Goal: Task Accomplishment & Management: Use online tool/utility

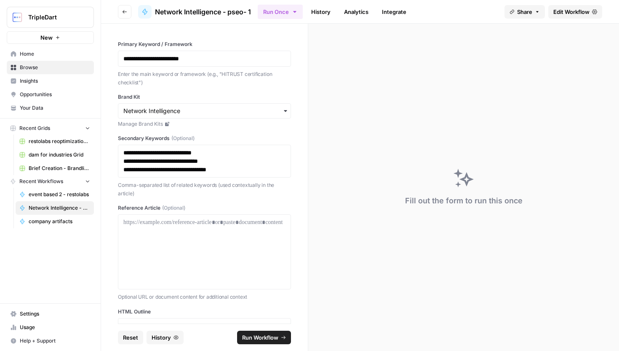
click at [321, 12] on link "History" at bounding box center [320, 11] width 29 height 13
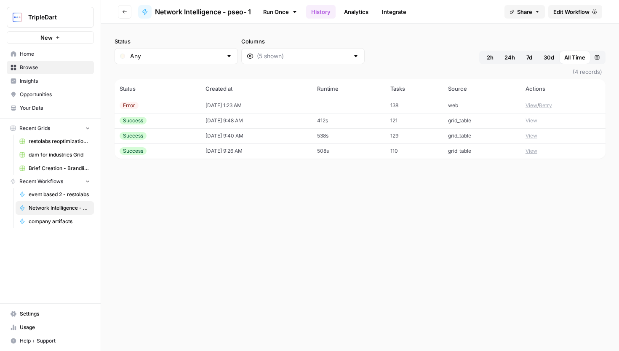
click at [531, 104] on button "View" at bounding box center [532, 106] width 12 height 8
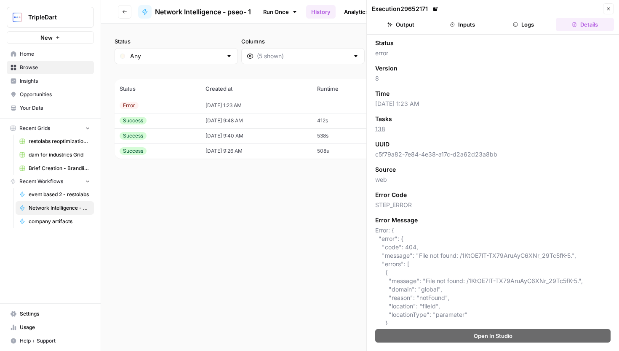
click at [510, 34] on header "Execution 29652171 Close Output Inputs Logs Details" at bounding box center [493, 17] width 252 height 35
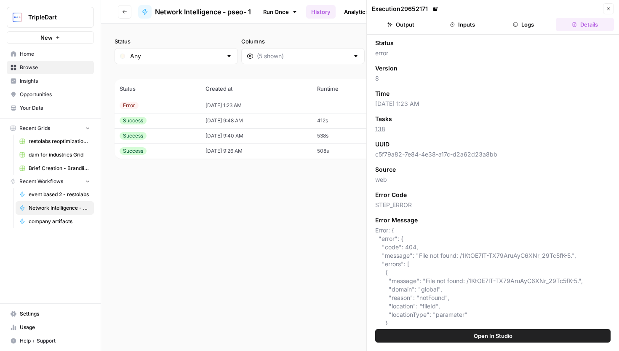
click at [511, 27] on button "Logs" at bounding box center [524, 24] width 58 height 13
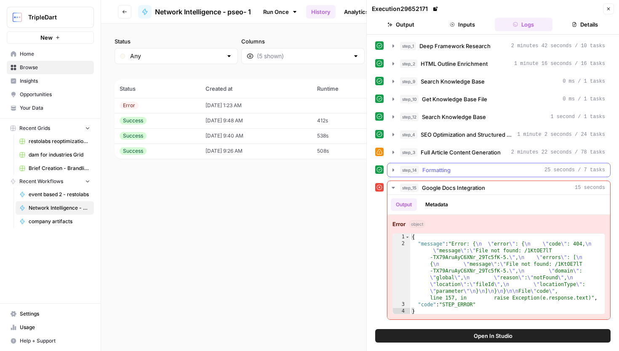
click at [453, 171] on div "step_14 Formatting 25 seconds / 7 tasks" at bounding box center [502, 170] width 205 height 8
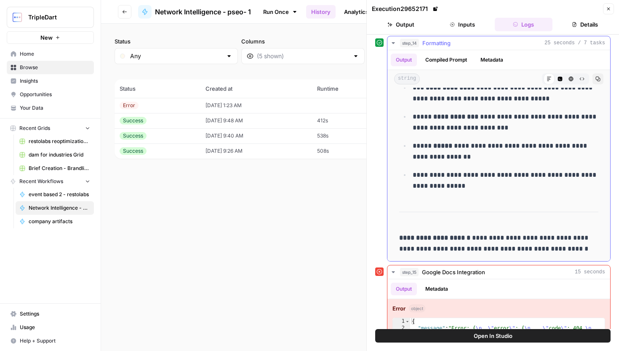
scroll to position [206, 0]
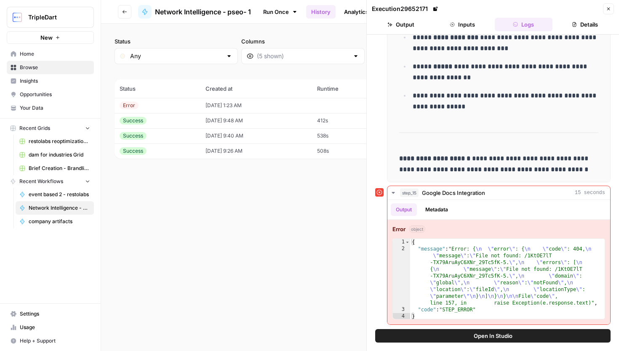
click at [607, 10] on icon "button" at bounding box center [608, 8] width 5 height 5
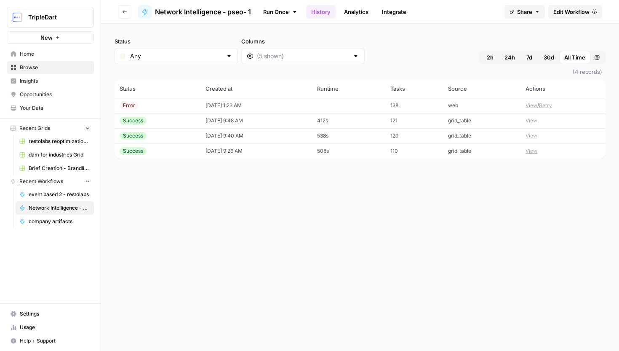
click at [535, 106] on button "View" at bounding box center [532, 106] width 12 height 8
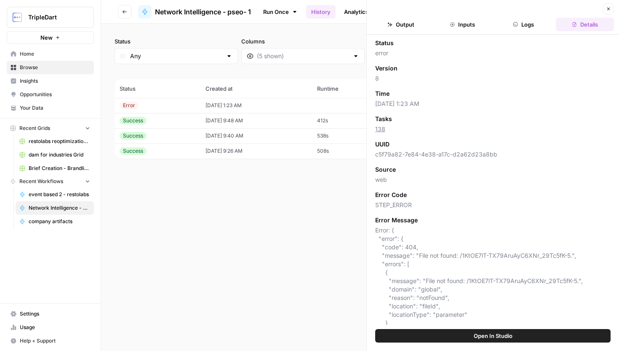
click at [489, 341] on button "Open In Studio" at bounding box center [493, 335] width 236 height 13
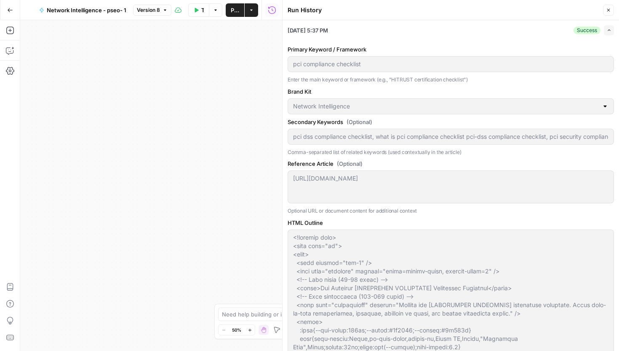
scroll to position [784, 0]
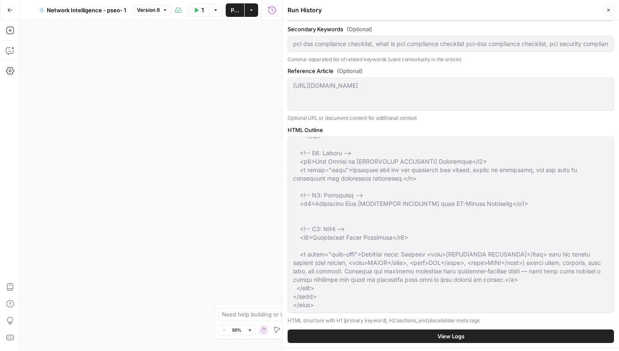
click at [609, 12] on icon "button" at bounding box center [608, 10] width 5 height 5
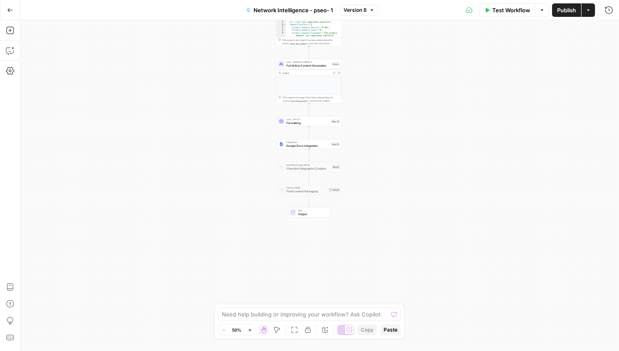
click at [319, 147] on div "Integration Google Docs Integration Step 15 Copy step Delete step Add Note Test" at bounding box center [309, 144] width 65 height 10
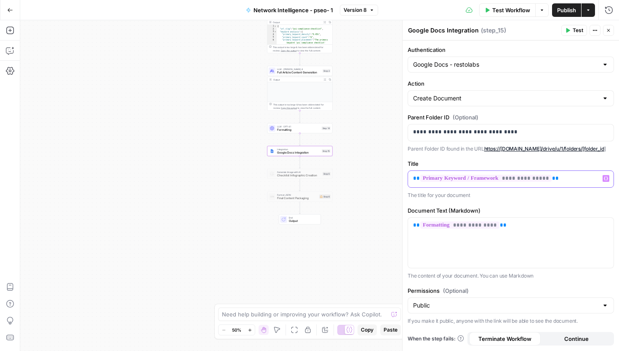
click at [410, 178] on div "**********" at bounding box center [511, 179] width 206 height 16
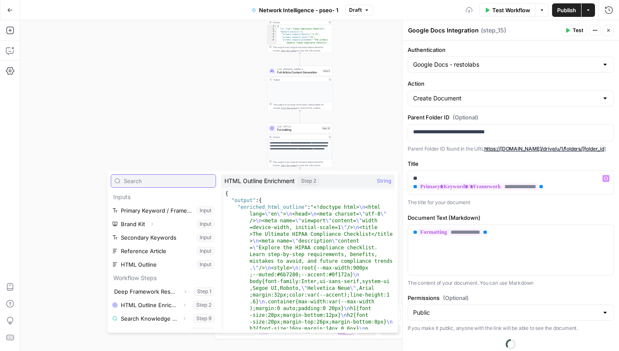
scroll to position [63, 0]
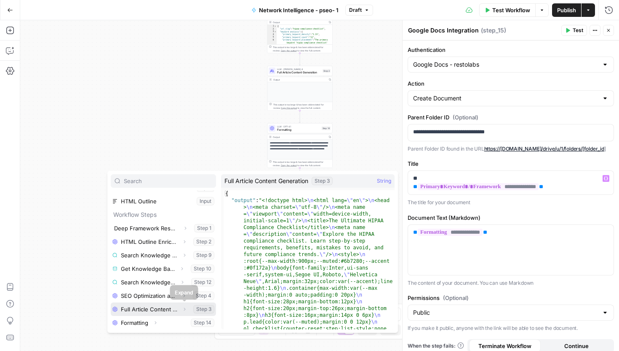
click at [186, 308] on icon "button" at bounding box center [184, 308] width 5 height 5
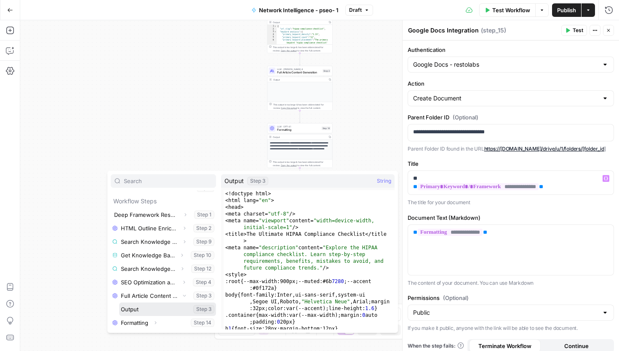
click at [131, 309] on button "Select variable Output" at bounding box center [167, 308] width 97 height 13
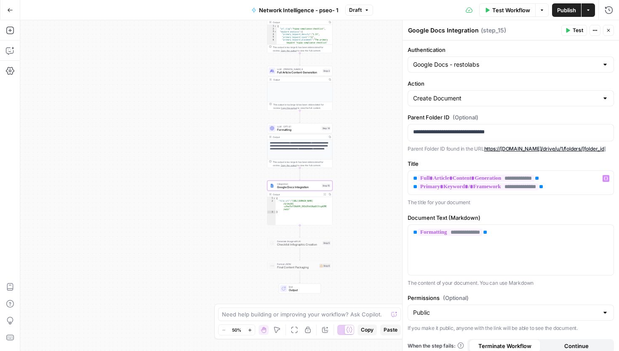
click at [576, 32] on span "Test" at bounding box center [578, 31] width 11 height 8
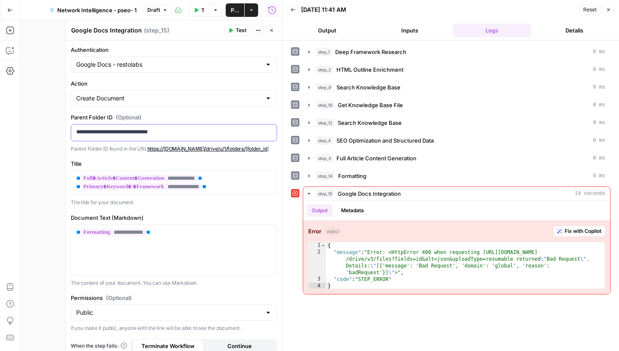
click at [214, 129] on p "**********" at bounding box center [173, 132] width 195 height 8
click at [234, 29] on button "Test" at bounding box center [238, 30] width 26 height 11
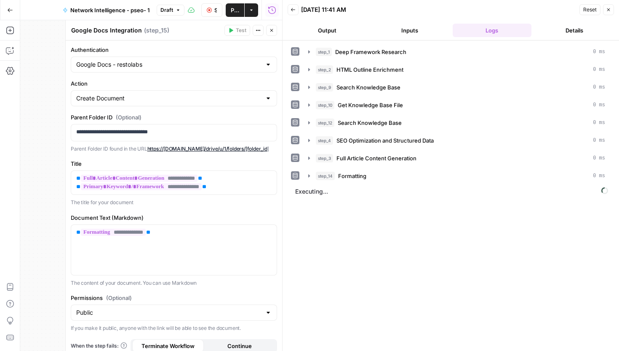
click at [606, 7] on icon "button" at bounding box center [608, 9] width 5 height 5
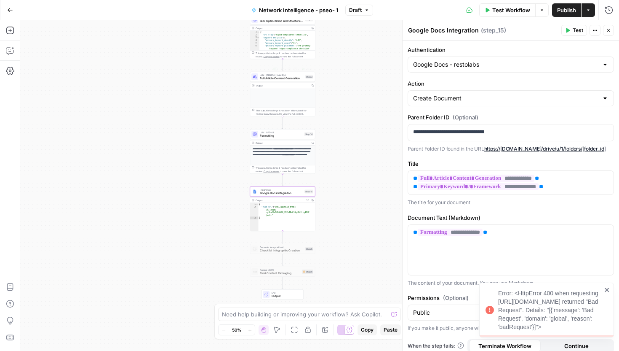
click at [282, 77] on span "Full Article Content Generation" at bounding box center [282, 78] width 44 height 4
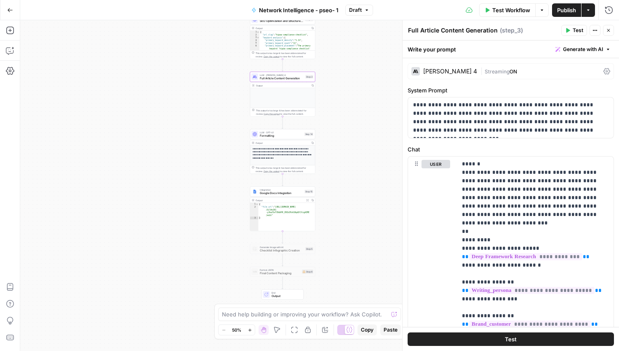
click at [609, 30] on icon "button" at bounding box center [608, 30] width 5 height 5
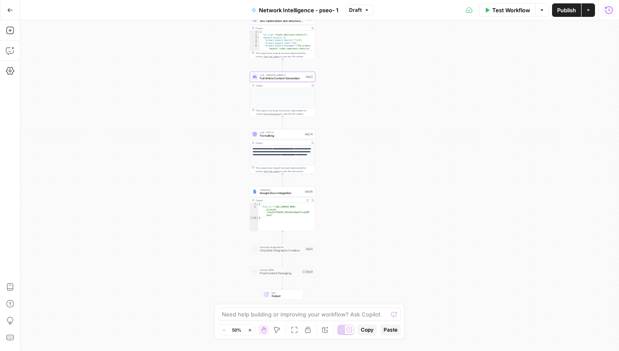
click at [608, 13] on icon "button" at bounding box center [609, 10] width 8 height 8
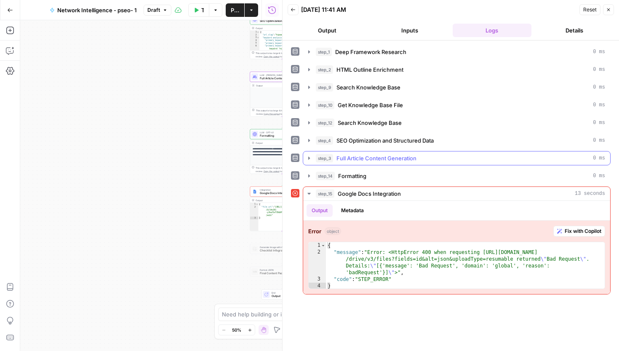
click at [367, 157] on span "Full Article Content Generation" at bounding box center [377, 158] width 80 height 8
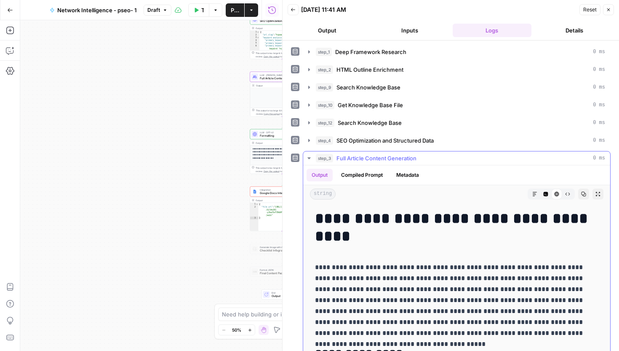
drag, startPoint x: 316, startPoint y: 211, endPoint x: 494, endPoint y: 289, distance: 194.7
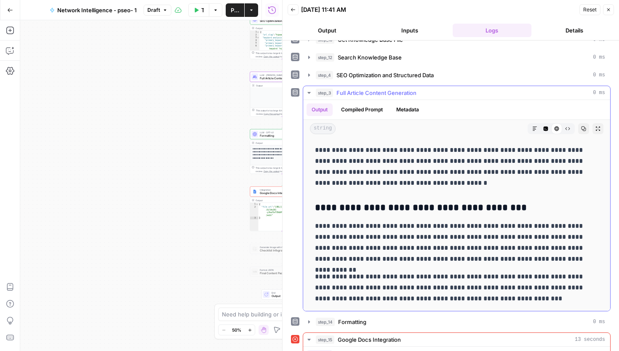
scroll to position [76, 0]
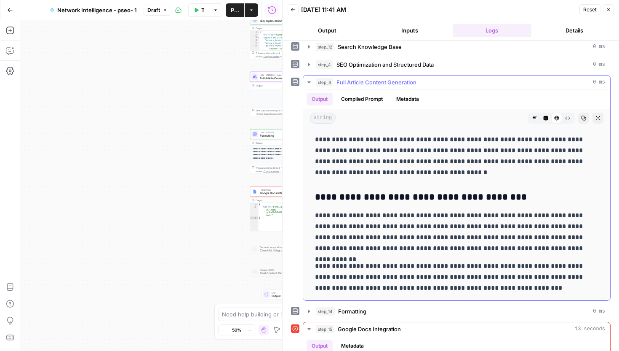
click at [527, 292] on p "**********" at bounding box center [457, 276] width 284 height 33
copy div "**********"
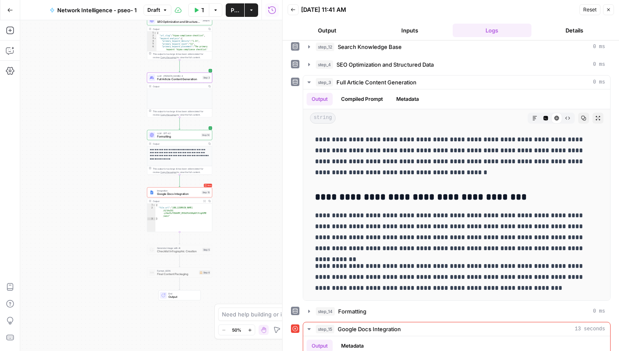
click at [192, 75] on span "LLM · [PERSON_NAME] 4" at bounding box center [179, 75] width 44 height 3
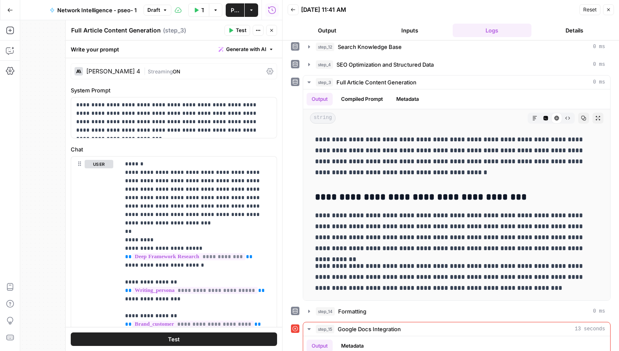
click at [606, 9] on icon "button" at bounding box center [608, 9] width 5 height 5
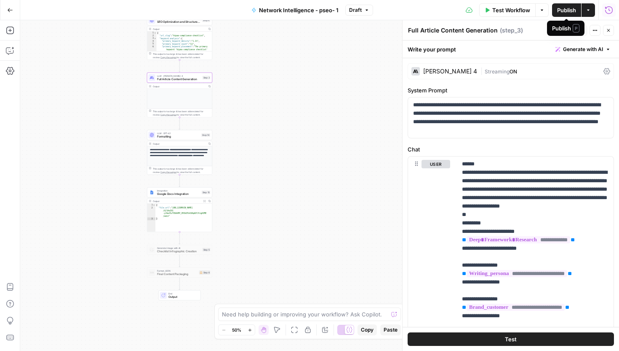
click at [527, 5] on button "Test Workflow" at bounding box center [507, 9] width 56 height 13
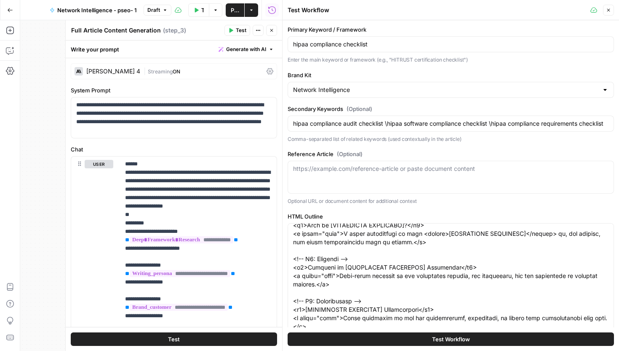
scroll to position [164, 0]
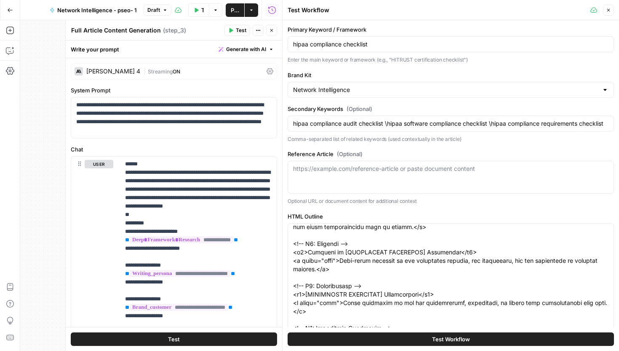
drag, startPoint x: 290, startPoint y: 242, endPoint x: 356, endPoint y: 270, distance: 71.5
click at [356, 271] on div at bounding box center [451, 311] width 327 height 176
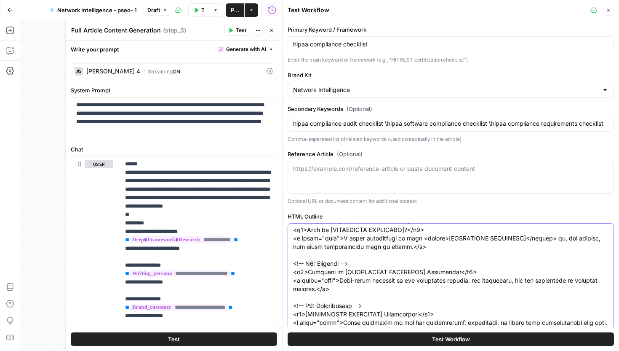
scroll to position [146, 0]
drag, startPoint x: 335, startPoint y: 286, endPoint x: 288, endPoint y: 262, distance: 53.3
click at [288, 262] on div at bounding box center [451, 311] width 327 height 176
type input "hipaa compliance audit checklist \hipaa software compliance checklist \hipaa co…"
type textarea "<!doctype html> <html lang="en"> <head> <meta charset="utf-8" /> <meta name="vi…"
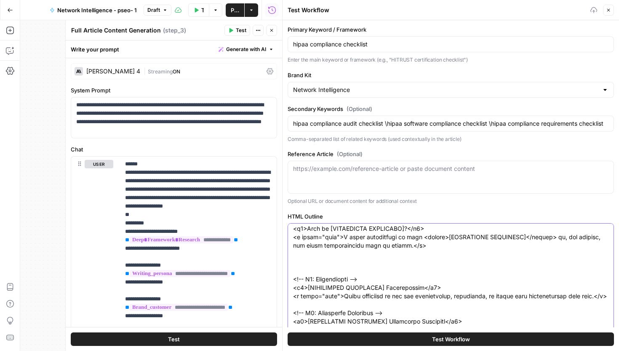
type input "hipaa compliance audit checklist \hipaa software compliance checklist \hipaa co…"
type textarea "<!doctype html> <html lang="en"> <head> <meta charset="utf-8" /> <meta name="vi…"
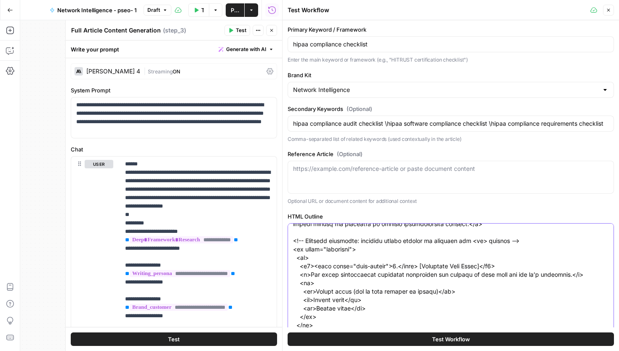
type input "hipaa compliance audit checklist \hipaa software compliance checklist \hipaa co…"
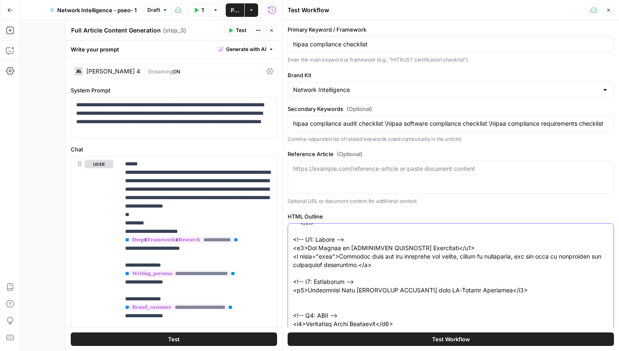
scroll to position [615, 0]
type textarea "<!doctype html> <html lang="en"> <head> <meta charset="utf-8" /> <meta name="vi…"
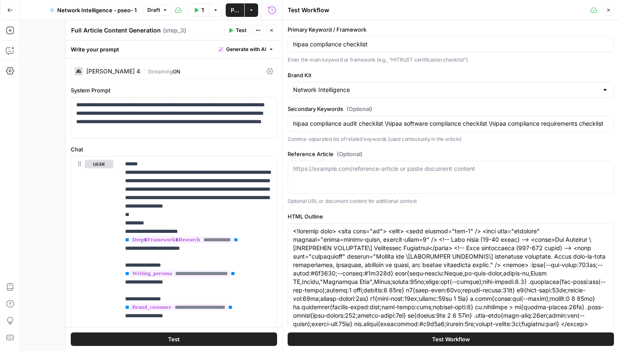
drag, startPoint x: 292, startPoint y: 236, endPoint x: 386, endPoint y: 255, distance: 95.8
click at [387, 256] on div at bounding box center [451, 311] width 327 height 176
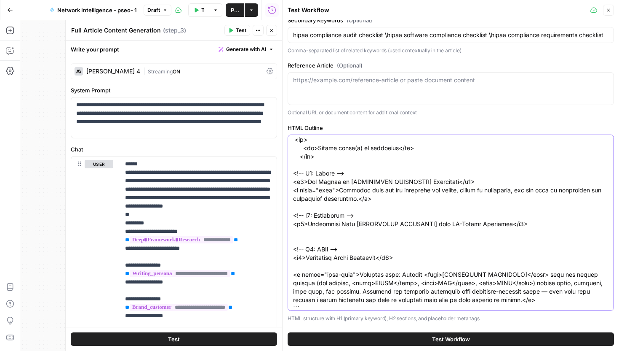
scroll to position [580, 0]
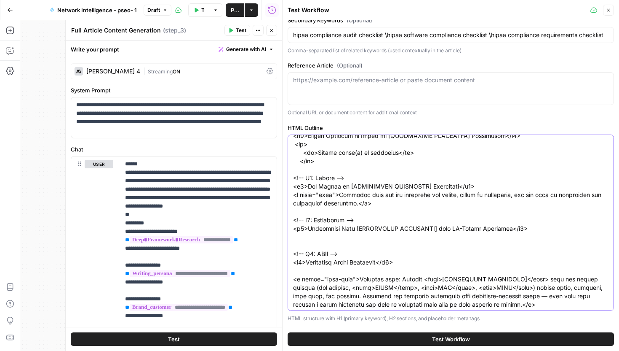
drag, startPoint x: 385, startPoint y: 213, endPoint x: 293, endPoint y: 186, distance: 95.3
type input "hipaa compliance audit checklist \hipaa software compliance checklist \hipaa co…"
type textarea "<!doctype html> <html lang="en"> <head> <meta charset="utf-8" /> <meta name="vi…"
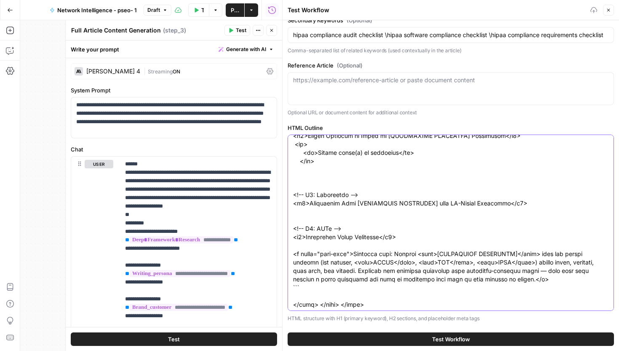
type input "hipaa compliance audit checklist \hipaa software compliance checklist \hipaa co…"
type textarea "<!doctype html> <html lang="en"> <head> <meta charset="utf-8" /> <meta name="vi…"
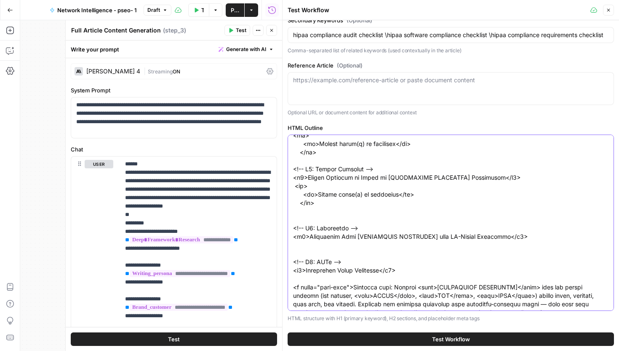
scroll to position [532, 0]
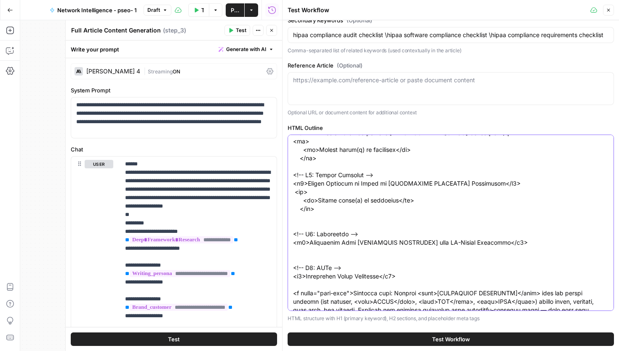
drag, startPoint x: 302, startPoint y: 208, endPoint x: 406, endPoint y: 209, distance: 103.2
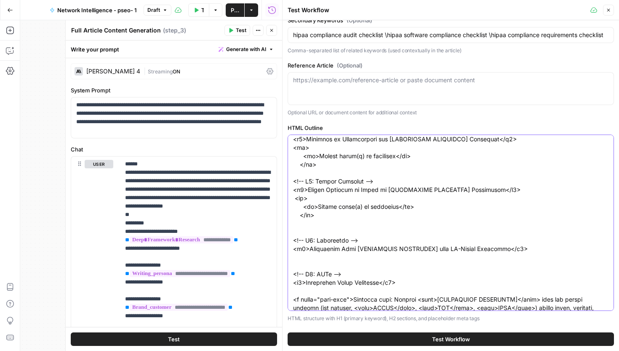
scroll to position [522, 0]
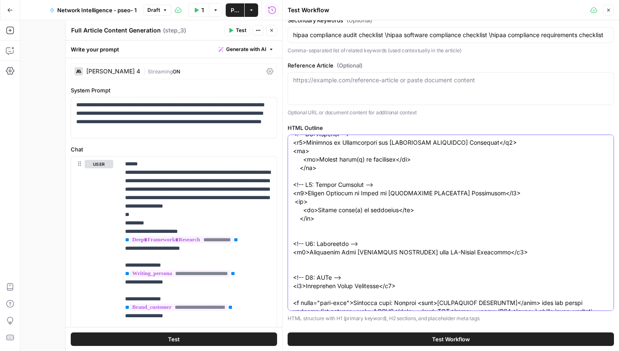
drag, startPoint x: 295, startPoint y: 209, endPoint x: 321, endPoint y: 229, distance: 32.5
type input "hipaa compliance audit checklist \hipaa software compliance checklist \hipaa co…"
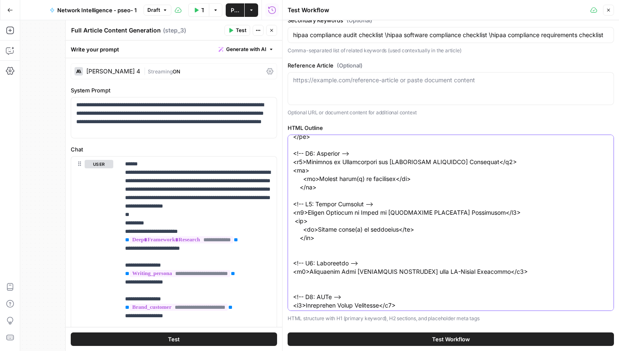
scroll to position [503, 0]
type textarea "<!doctype html> <html lang="en"> <head> <meta charset="utf-8" /> <meta name="vi…"
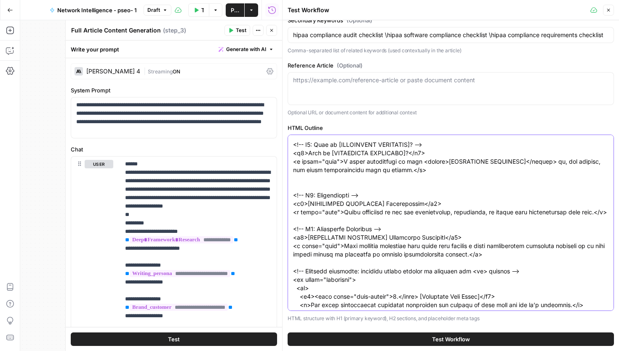
scroll to position [131, 0]
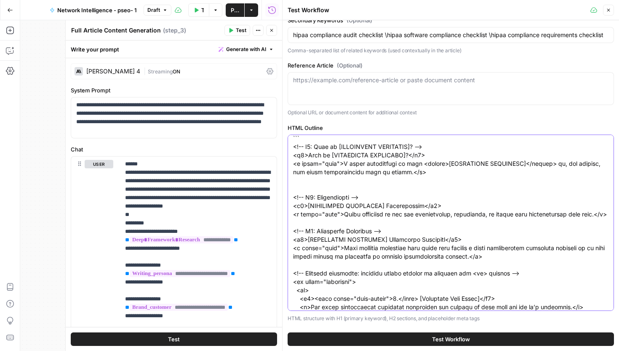
type input "hipaa compliance audit checklist \hipaa software compliance checklist \hipaa co…"
type textarea "<!doctype html> <html lang="en"> <head> <meta charset="utf-8" /> <meta name="vi…"
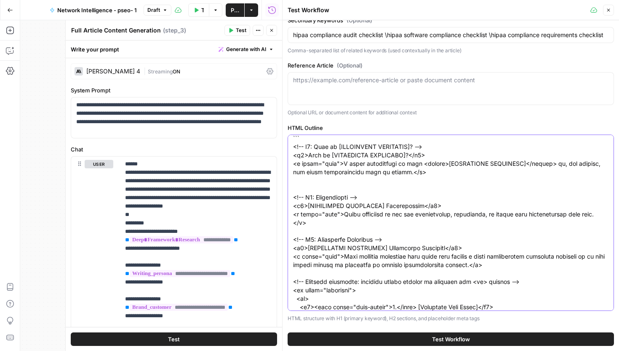
paste textarea "ul> <li>Bullet point(s) as necessary</li> </ul><"
type input "hipaa compliance audit checklist \hipaa software compliance checklist \hipaa co…"
type textarea "<!doctype html> <html lang="en"> <head> <meta charset="utf-8" /> <meta name="vi…"
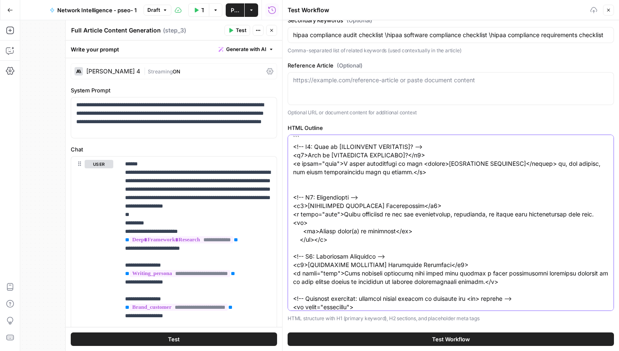
type input "hipaa compliance audit checklist \hipaa software compliance checklist \hipaa co…"
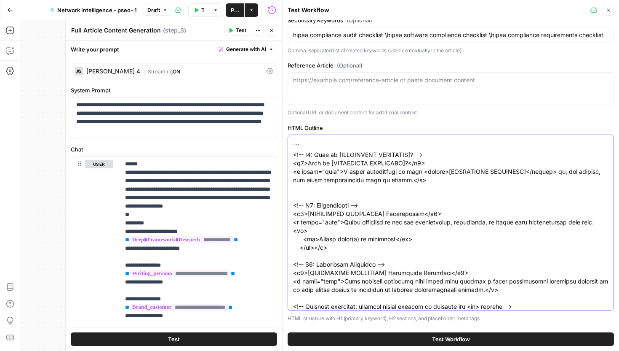
scroll to position [124, 0]
type textarea "<!doctype html> <html lang="en"> <head> <meta charset="utf-8" /> <meta name="vi…"
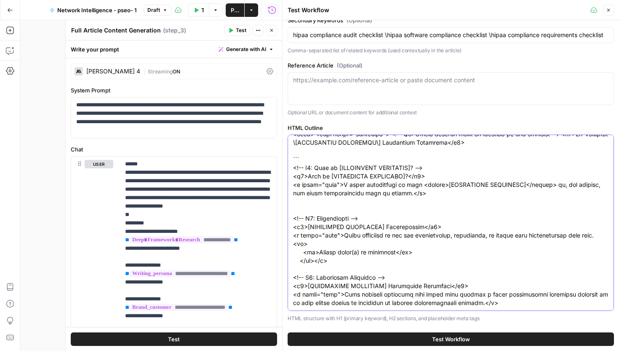
scroll to position [110, 0]
drag, startPoint x: 294, startPoint y: 243, endPoint x: 353, endPoint y: 269, distance: 64.9
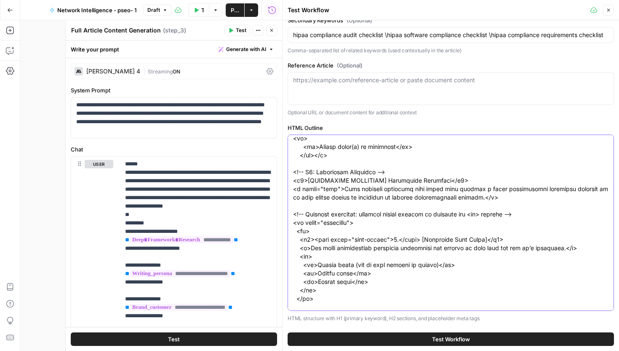
scroll to position [598, 0]
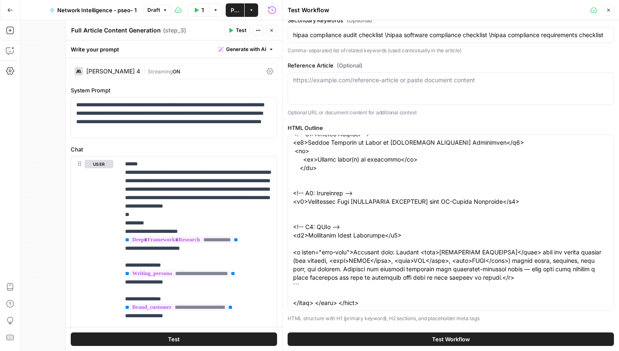
click at [350, 85] on div "[URL][DOMAIN_NAME] or paste document content" at bounding box center [451, 88] width 327 height 33
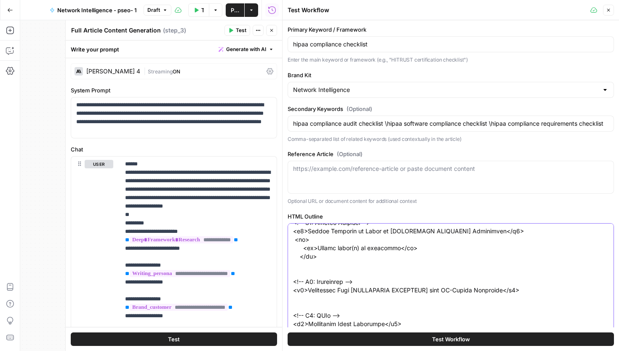
scroll to position [88, 0]
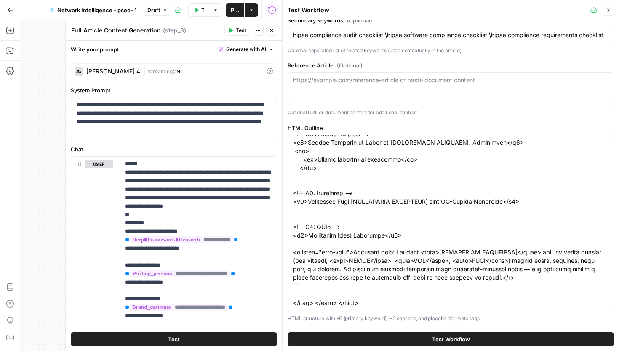
click at [402, 335] on button "Test Workflow" at bounding box center [451, 338] width 327 height 13
type input "hipaa compliance audit checklist \hipaa software compliance checklist \hipaa co…"
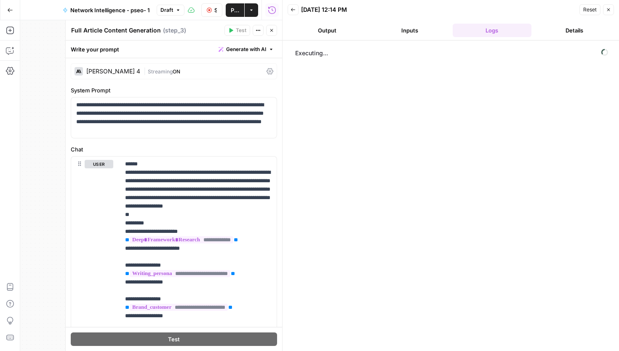
click at [10, 15] on button "Go Back" at bounding box center [10, 10] width 15 height 15
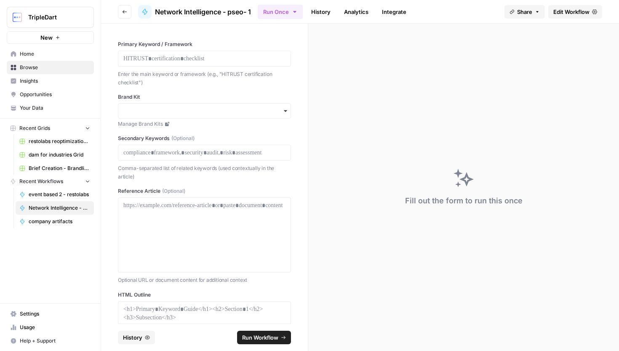
click at [38, 313] on span "Settings" at bounding box center [55, 314] width 70 height 8
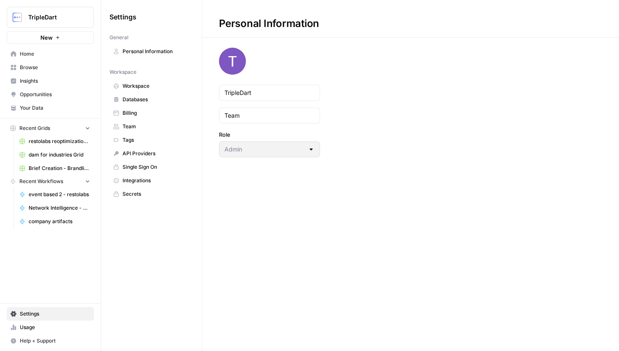
click at [35, 324] on span "Usage" at bounding box center [55, 327] width 70 height 8
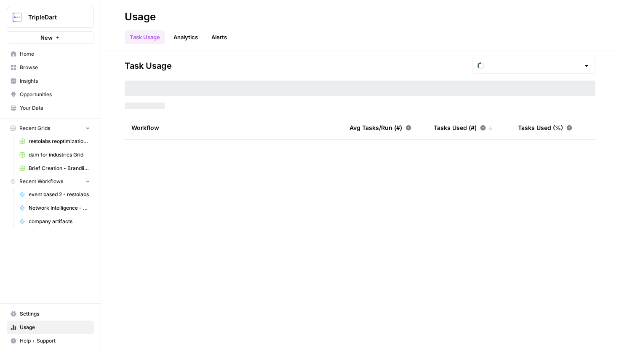
type input "September Tasks"
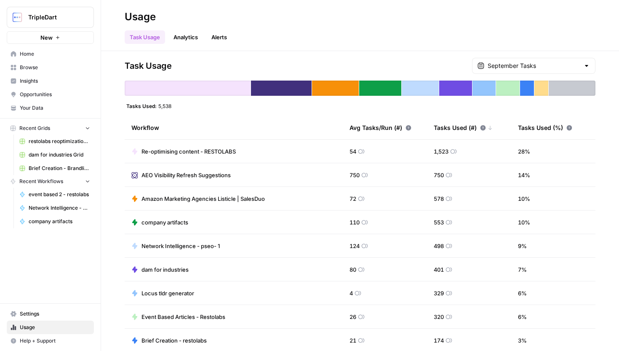
drag, startPoint x: 244, startPoint y: 155, endPoint x: 140, endPoint y: 146, distance: 104.8
click at [138, 147] on td "Re-optimising content - RESTOLABS" at bounding box center [234, 150] width 218 height 23
drag, startPoint x: 554, startPoint y: 149, endPoint x: 359, endPoint y: 146, distance: 195.5
click at [359, 146] on tr "Re-optimising content - RESTOLABS 54 1,523 28 %" at bounding box center [360, 151] width 471 height 24
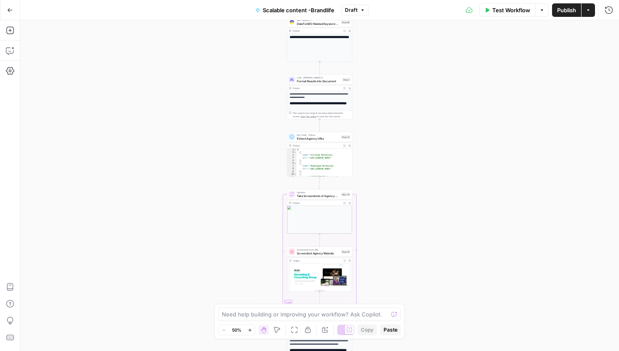
click at [5, 9] on button "Go Back" at bounding box center [10, 10] width 15 height 15
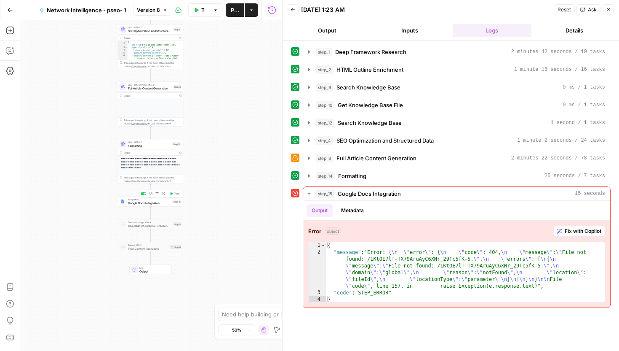
click at [159, 203] on span "Google Docs Integration" at bounding box center [149, 203] width 43 height 4
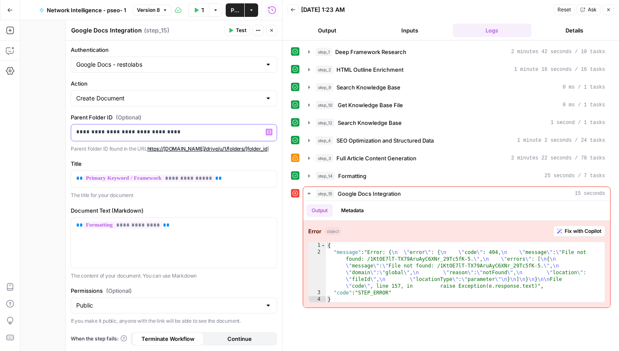
click at [223, 126] on div "**********" at bounding box center [174, 132] width 206 height 16
click at [239, 25] on button "Test" at bounding box center [238, 30] width 26 height 11
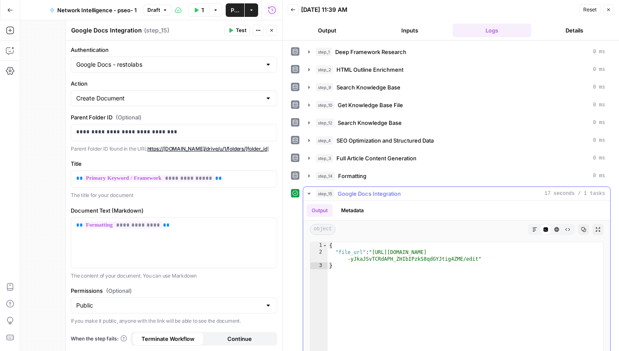
type textarea "**********"
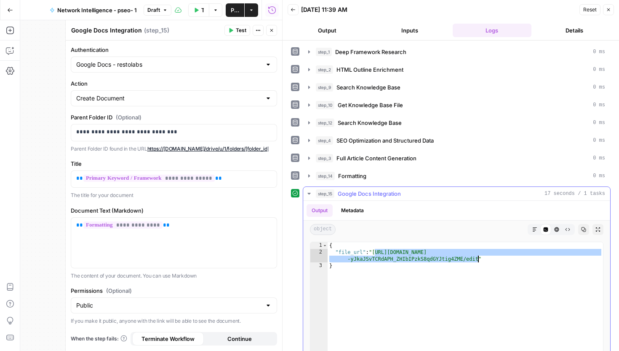
drag, startPoint x: 376, startPoint y: 254, endPoint x: 478, endPoint y: 259, distance: 102.1
click at [478, 259] on div "{ "file_url" : "https://docs.google.com/document/d/14oI01 -yJkaJSvTCRdAPH_ZHIbI…" at bounding box center [466, 331] width 276 height 179
